Goal: Task Accomplishment & Management: Manage account settings

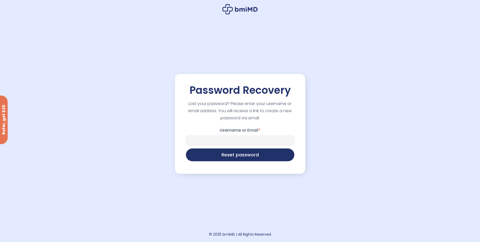
click at [244, 140] on input "Username or Email *" at bounding box center [240, 141] width 108 height 10
type input "**********"
click at [239, 153] on button "Reset password" at bounding box center [240, 154] width 108 height 13
